Goal: Communication & Community: Answer question/provide support

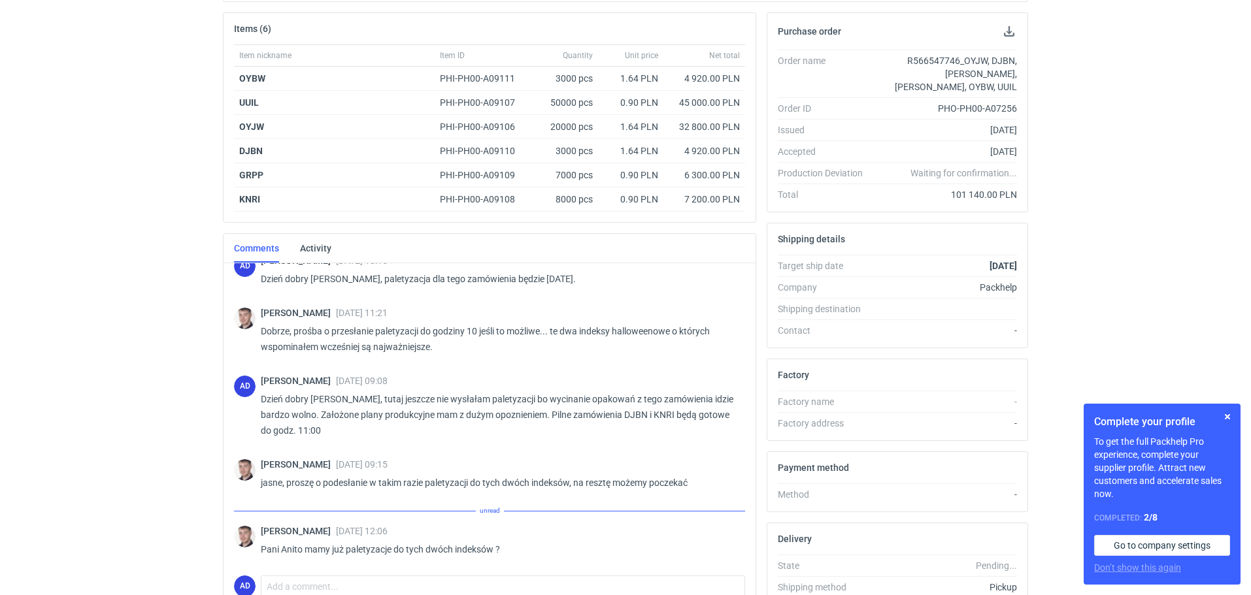
scroll to position [227, 0]
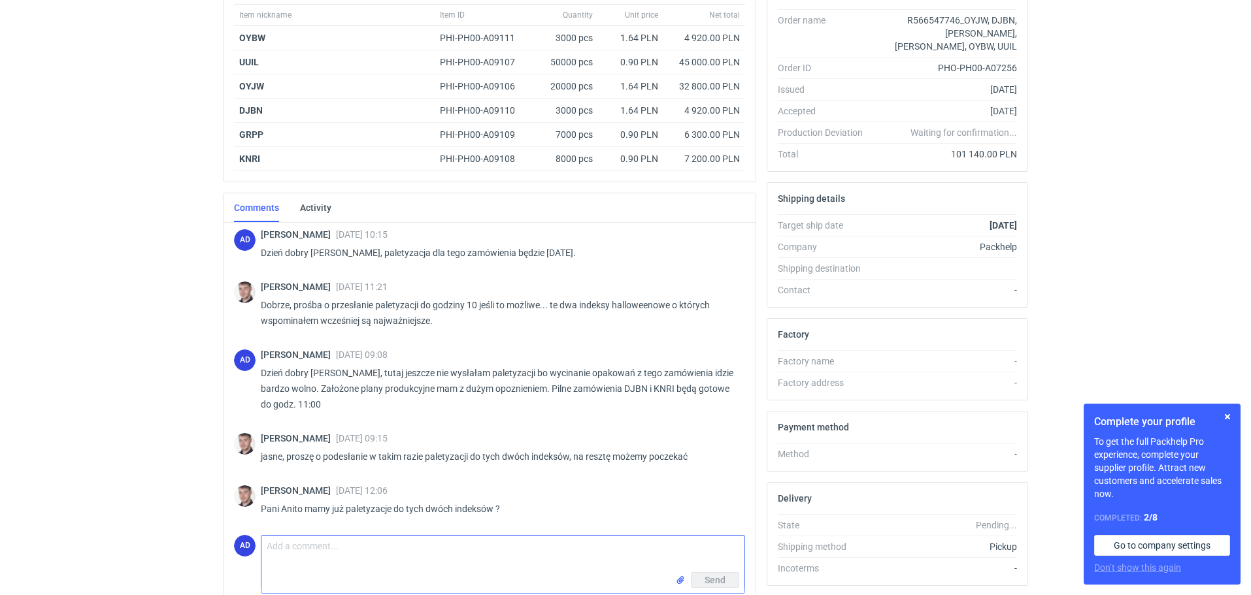
click at [324, 554] on textarea "Comment message" at bounding box center [502, 554] width 483 height 37
type textarea "[PERSON_NAME], proszę zerknąc na mail."
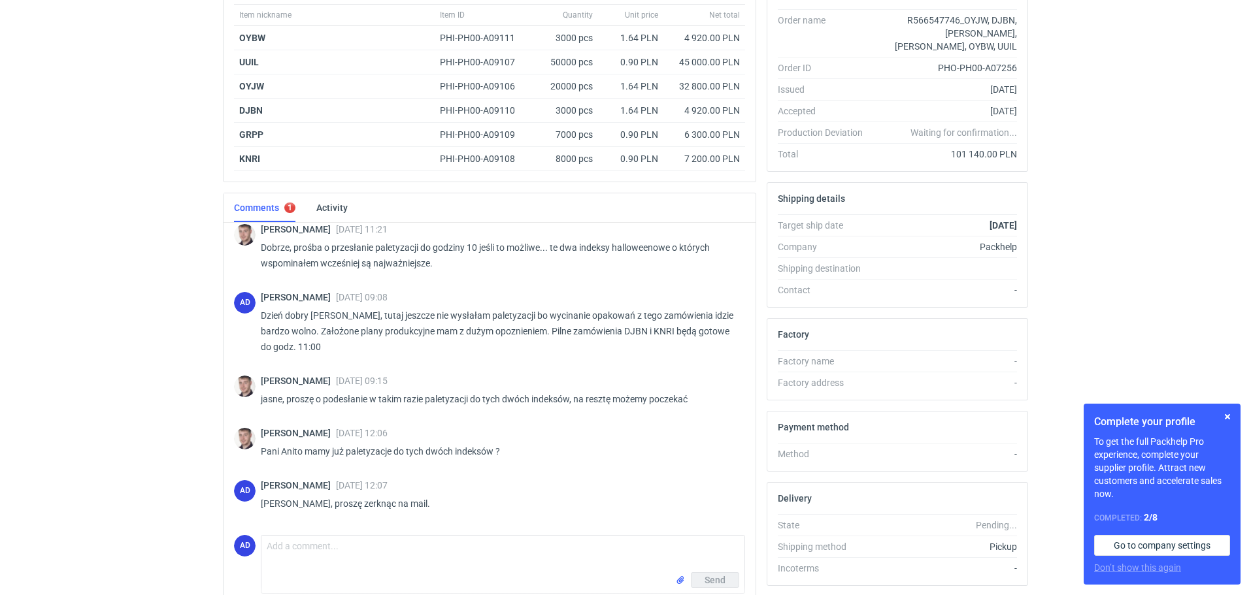
scroll to position [1001, 0]
